Goal: Task Accomplishment & Management: Complete application form

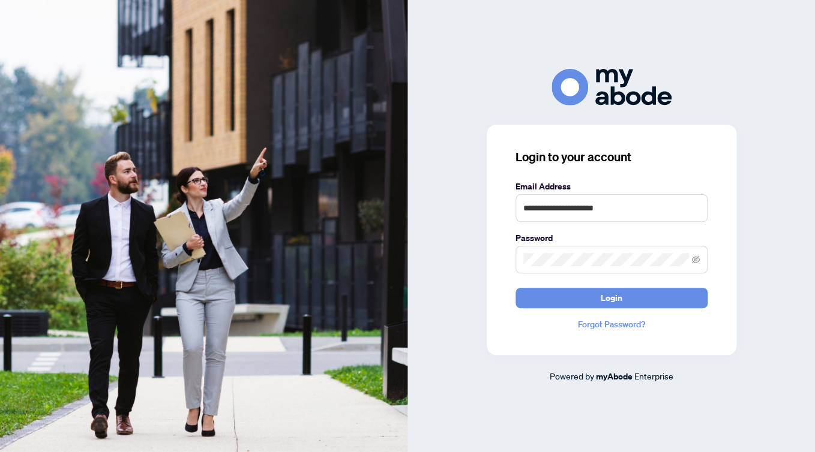
click at [594, 309] on div "**********" at bounding box center [612, 240] width 250 height 230
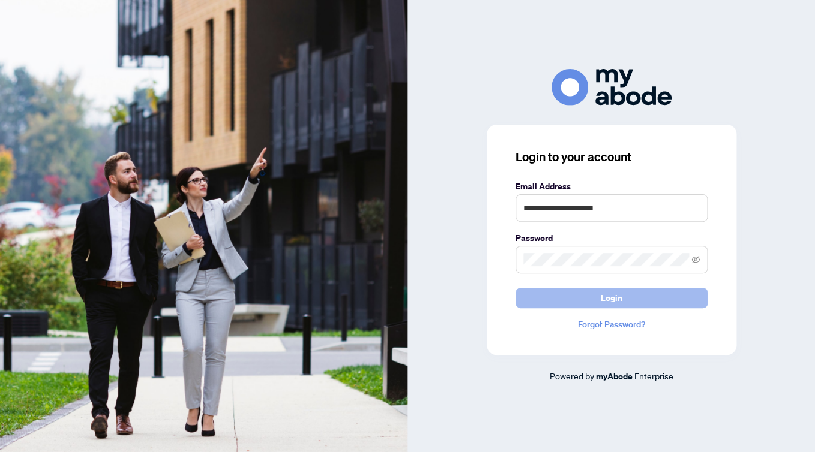
click at [589, 293] on button "Login" at bounding box center [611, 298] width 192 height 20
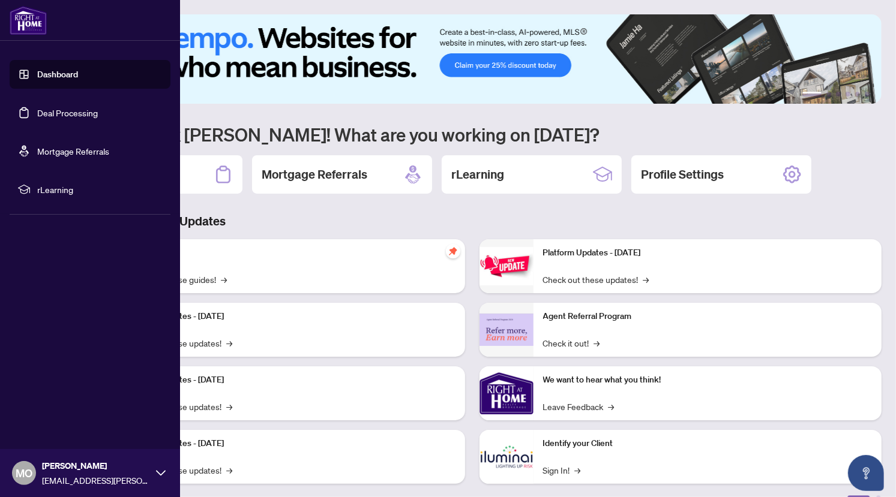
click at [37, 112] on link "Deal Processing" at bounding box center [67, 112] width 61 height 11
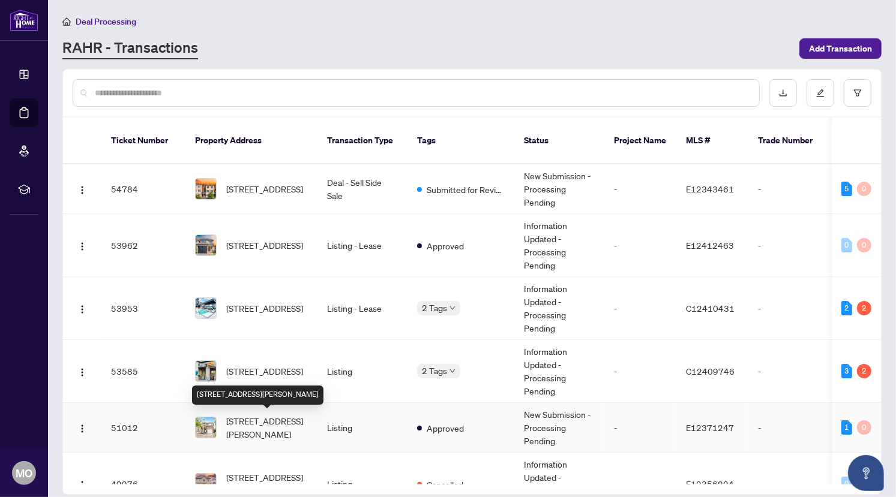
click at [258, 415] on span "180 Raponi Circ, Toronto, Ontario M1X 2C8, Canada" at bounding box center [267, 428] width 82 height 26
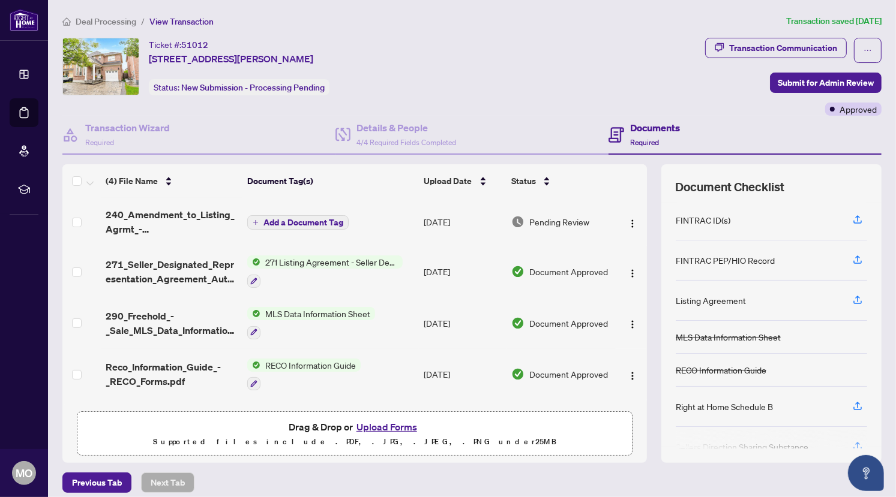
click at [407, 423] on button "Upload Forms" at bounding box center [387, 427] width 68 height 16
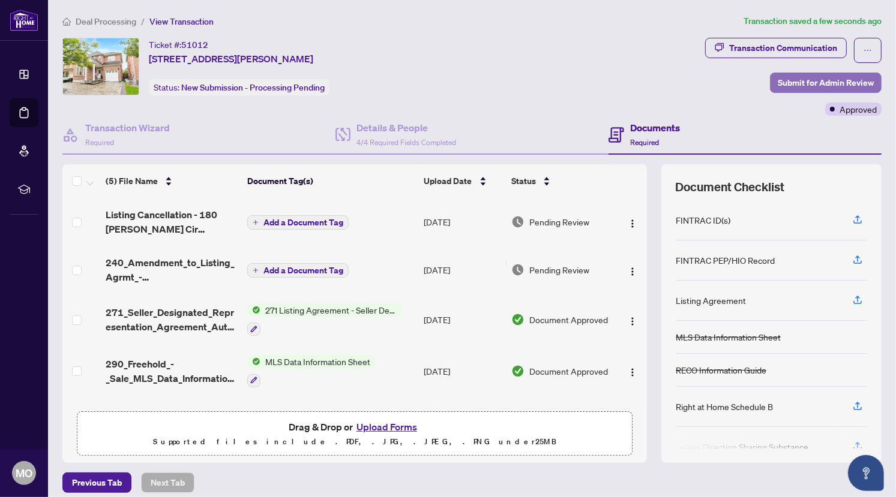
click at [830, 81] on span "Submit for Admin Review" at bounding box center [826, 82] width 96 height 19
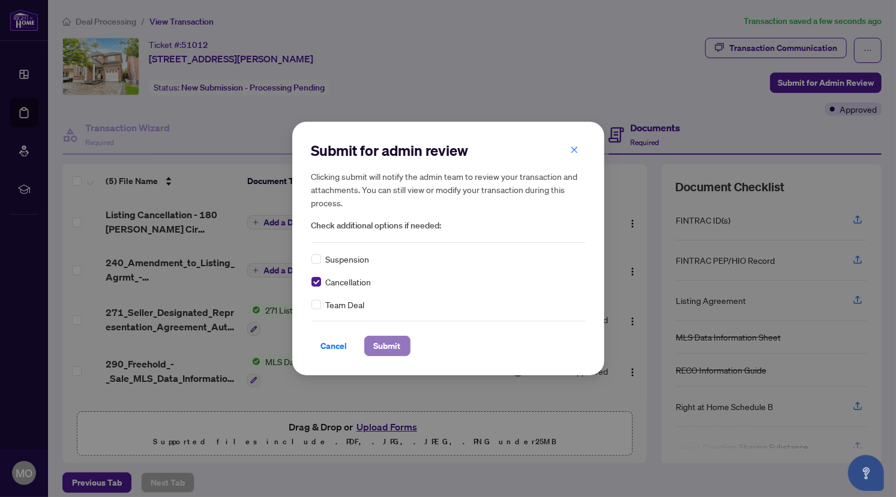
click at [380, 345] on span "Submit" at bounding box center [387, 346] width 27 height 19
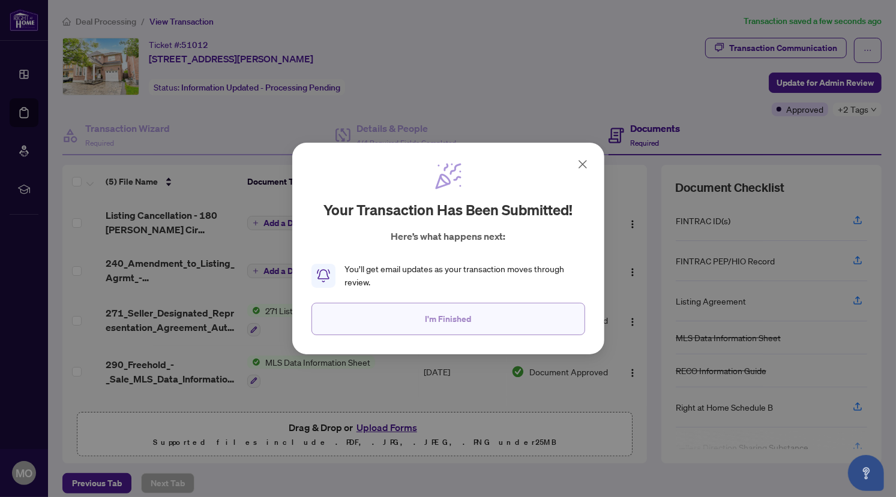
click at [463, 316] on span "I'm Finished" at bounding box center [448, 319] width 46 height 19
